Goal: Information Seeking & Learning: Learn about a topic

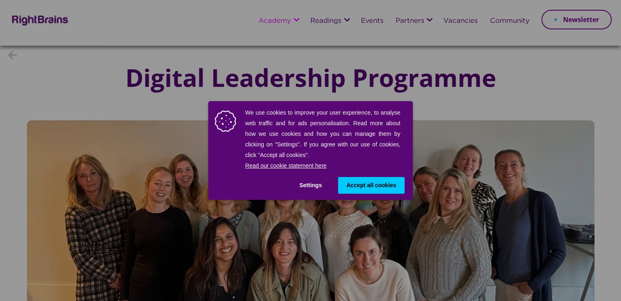
click at [372, 192] on button "Accept all cookies" at bounding box center [371, 185] width 66 height 17
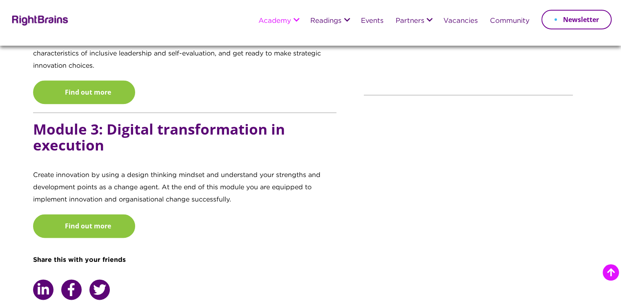
scroll to position [939, 0]
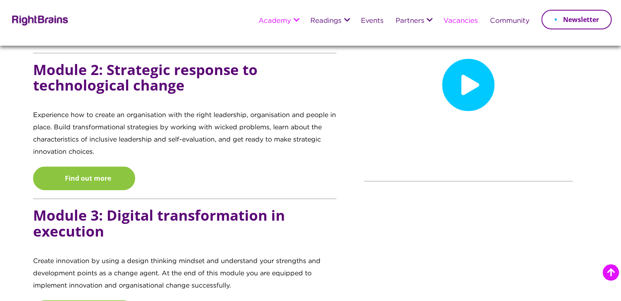
click at [450, 23] on link "Vacancies" at bounding box center [460, 21] width 34 height 7
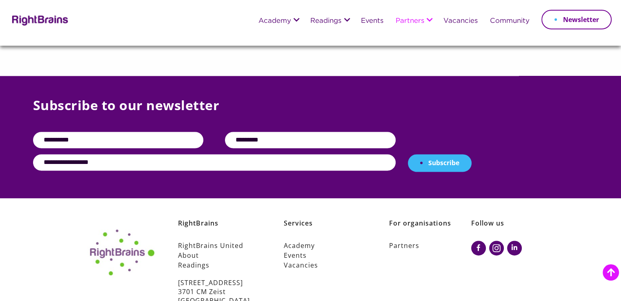
scroll to position [1215, 0]
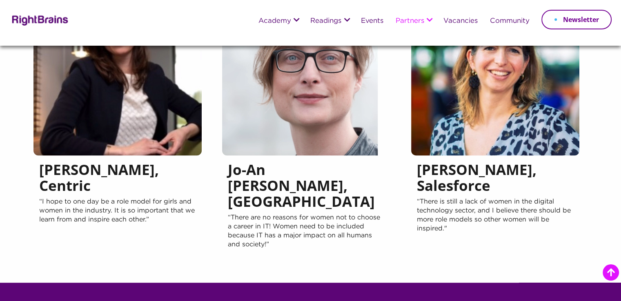
scroll to position [735, 0]
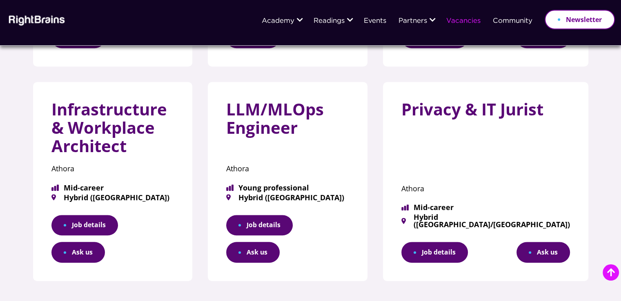
scroll to position [572, 0]
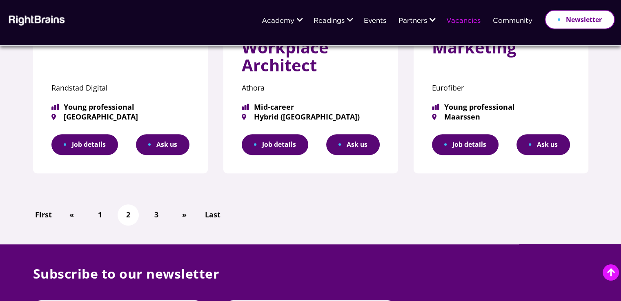
scroll to position [572, 0]
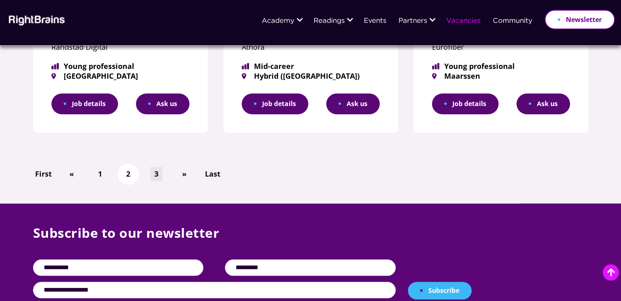
click at [156, 171] on link "3" at bounding box center [156, 174] width 12 height 14
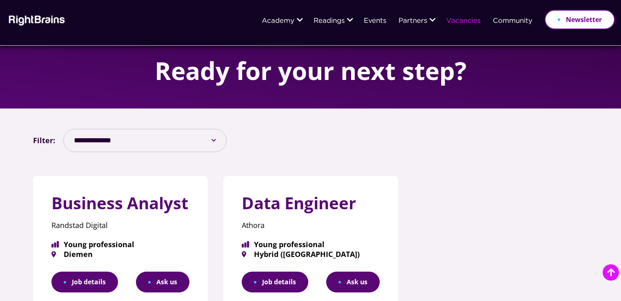
scroll to position [163, 0]
